Goal: Transaction & Acquisition: Purchase product/service

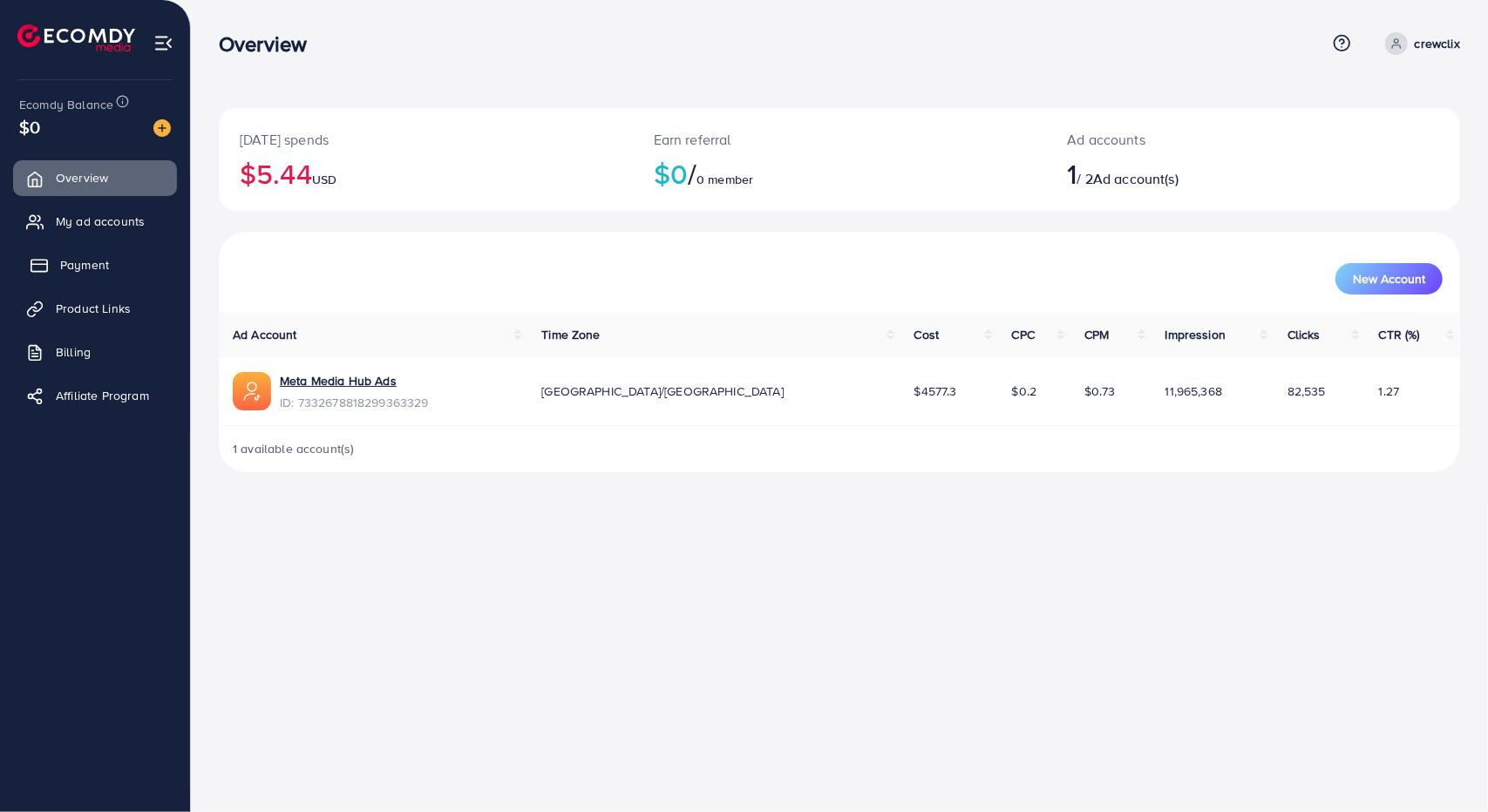
click at [108, 266] on span "Payment" at bounding box center [84, 264] width 49 height 18
click at [79, 264] on span "Payment" at bounding box center [84, 264] width 49 height 18
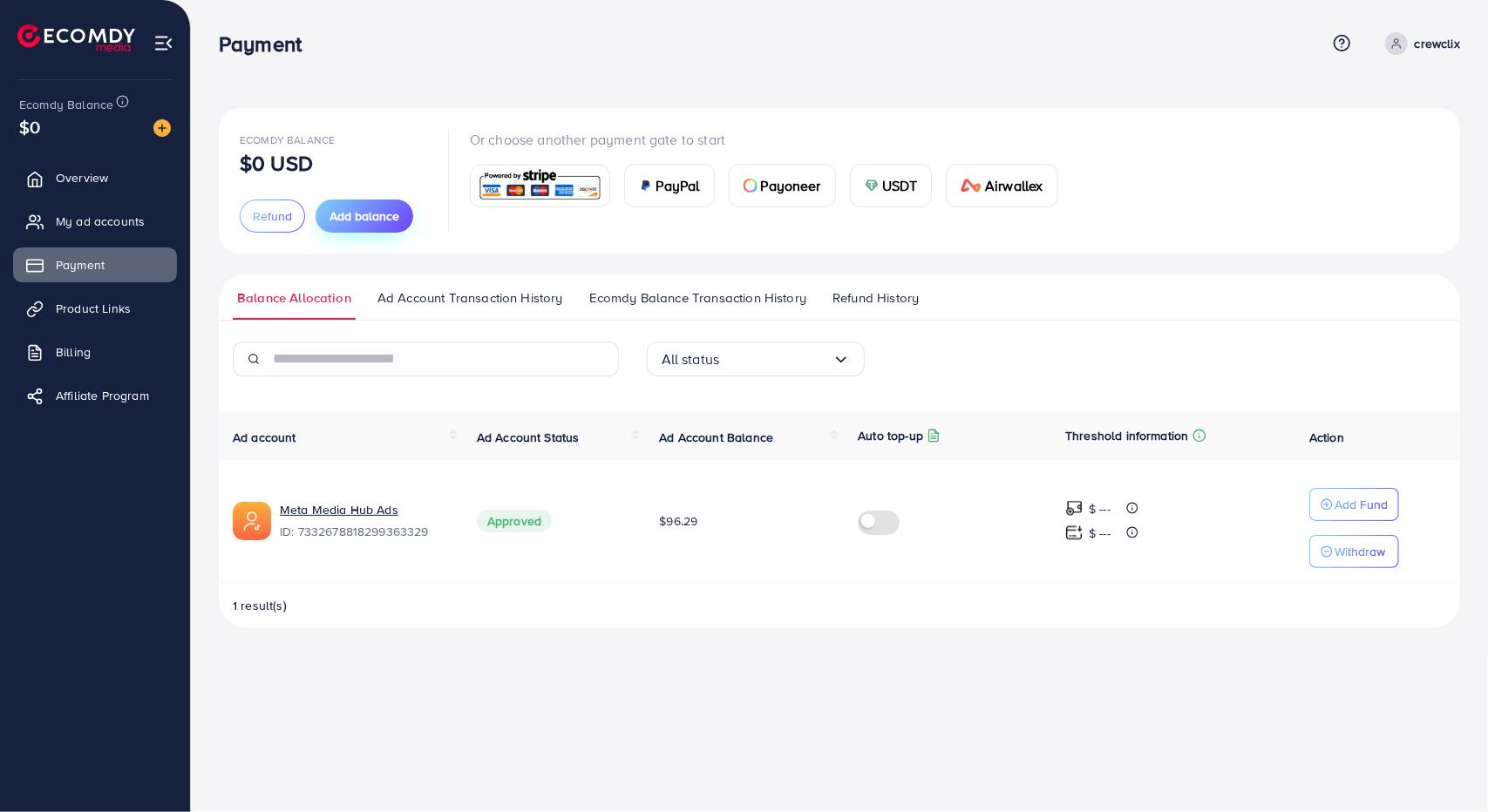
click at [364, 213] on span "Add balance" at bounding box center [364, 216] width 69 height 18
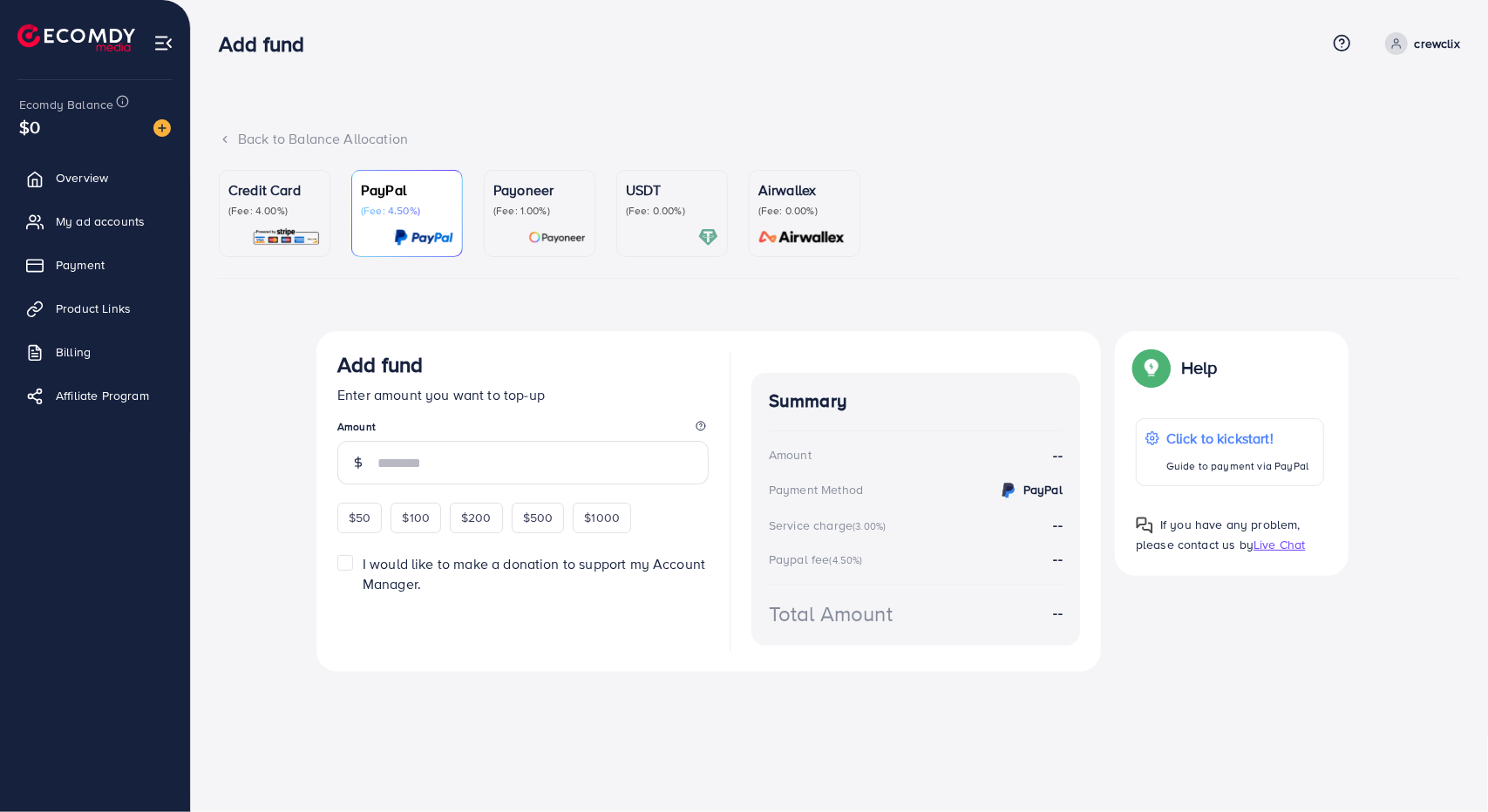
click at [254, 230] on img at bounding box center [287, 237] width 69 height 20
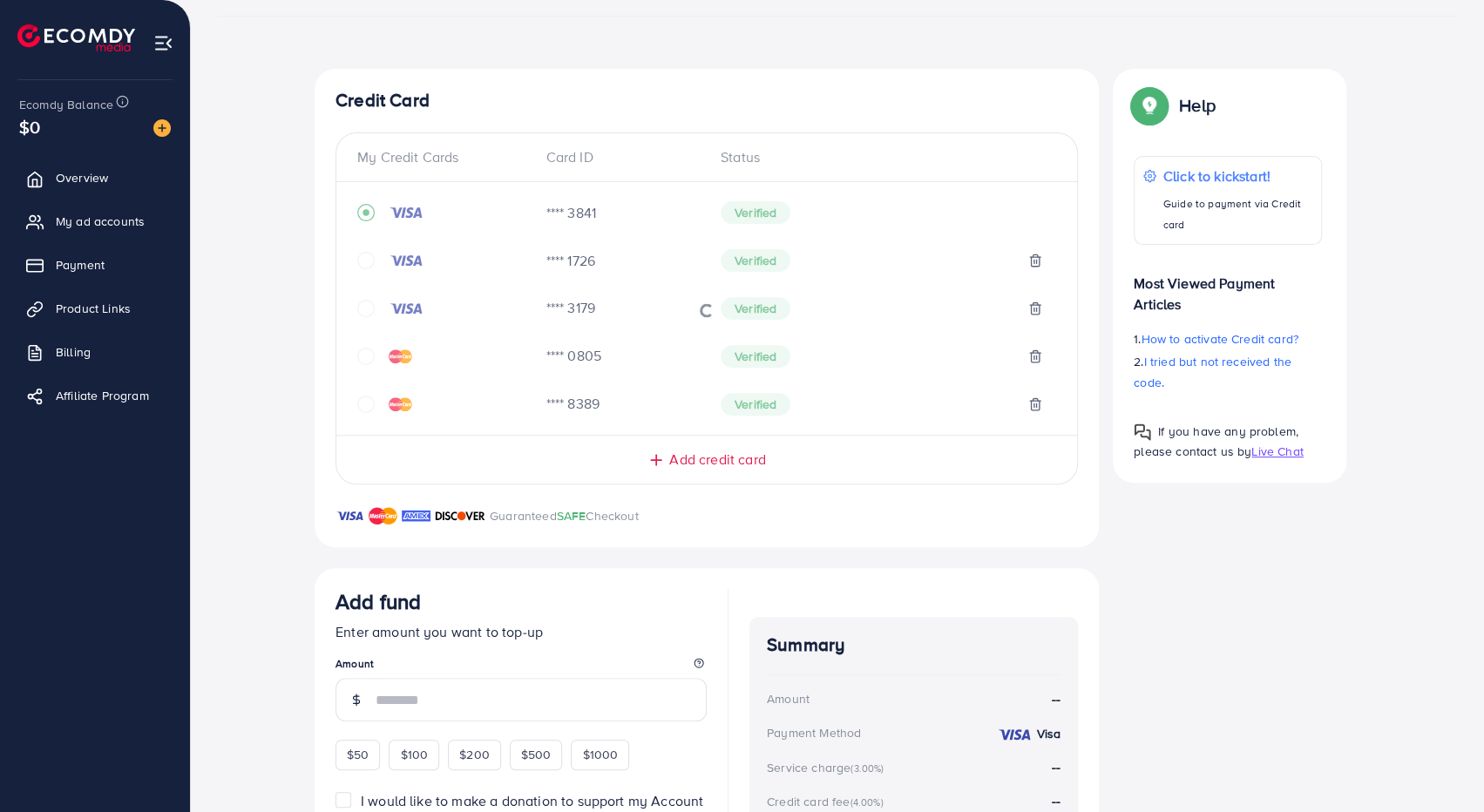
scroll to position [427, 0]
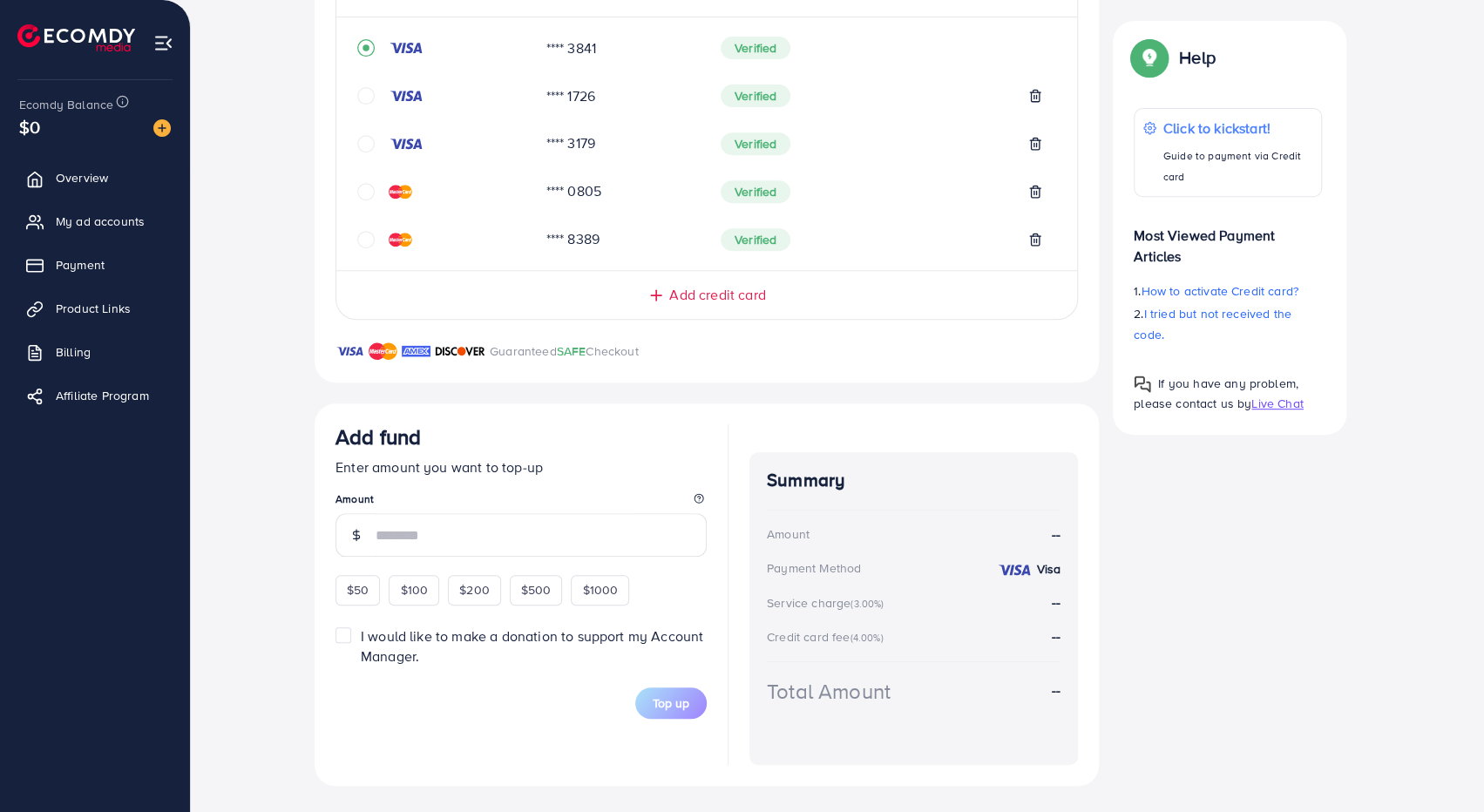
click at [257, 210] on div "Top-up Success! Thanks you for your purchase. Please check your balance again. …" at bounding box center [837, 345] width 1237 height 882
click at [1263, 519] on div "Credit Card My Credit Cards Card ID Status **** 3841 Verified **** 1726 Verifie…" at bounding box center [838, 345] width 1046 height 882
click at [279, 118] on div "Top-up Success! Thanks you for your purchase. Please check your balance again. …" at bounding box center [837, 345] width 1237 height 882
drag, startPoint x: 265, startPoint y: 164, endPoint x: 253, endPoint y: 194, distance: 32.3
click at [253, 194] on div "Top-up Success! Thanks you for your purchase. Please check your balance again. …" at bounding box center [837, 345] width 1237 height 882
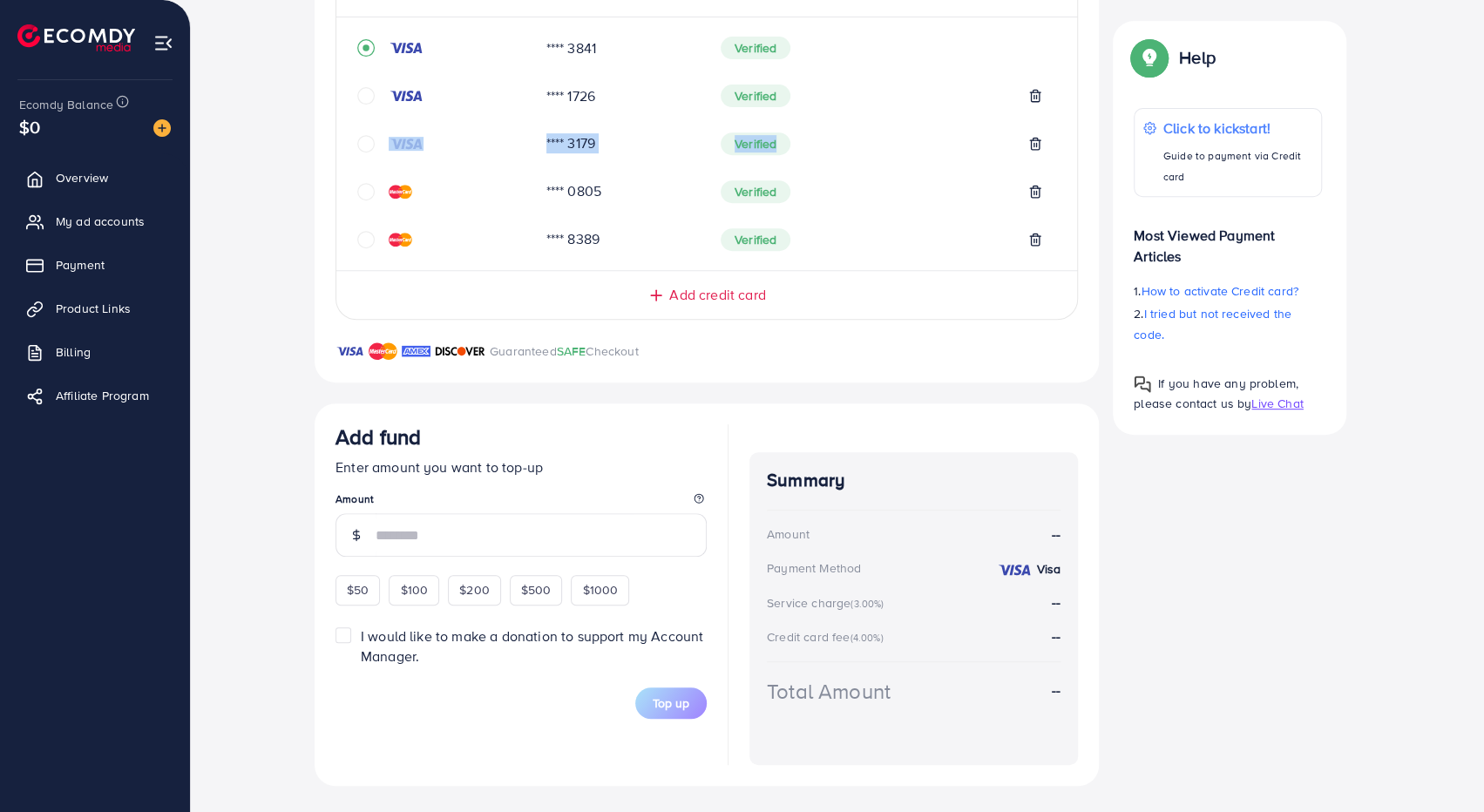
click at [253, 194] on div "Top-up Success! Thanks you for your purchase. Please check your balance again. …" at bounding box center [837, 345] width 1237 height 882
click at [254, 388] on div "Top-up Success! Thanks you for your purchase. Please check your balance again. …" at bounding box center [837, 345] width 1237 height 882
click at [250, 386] on div "Top-up Success! Thanks you for your purchase. Please check your balance again. …" at bounding box center [837, 345] width 1237 height 882
click at [253, 186] on div "Top-up Success! Thanks you for your purchase. Please check your balance again. …" at bounding box center [837, 345] width 1237 height 882
